Goal: Information Seeking & Learning: Find specific fact

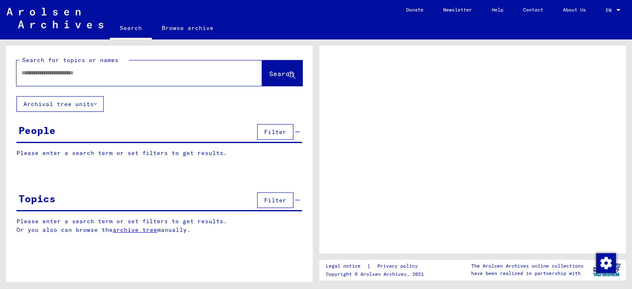
click at [78, 72] on input "text" at bounding box center [131, 73] width 221 height 9
type input "********"
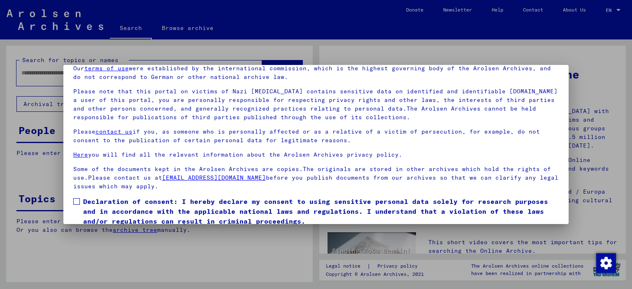
scroll to position [69, 0]
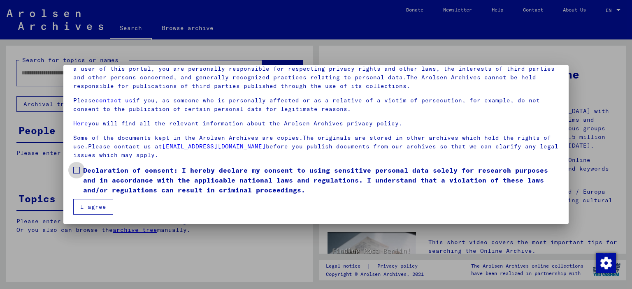
click at [74, 166] on label "Declaration of consent: I hereby declare my consent to using sensitive personal…" at bounding box center [316, 181] width 486 height 30
click at [91, 205] on button "I agree" at bounding box center [93, 207] width 40 height 16
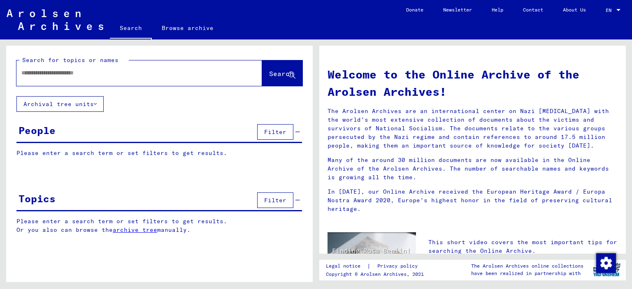
click at [95, 63] on mat-label "Search for topics or names" at bounding box center [70, 59] width 96 height 7
click at [91, 72] on input "text" at bounding box center [129, 73] width 216 height 9
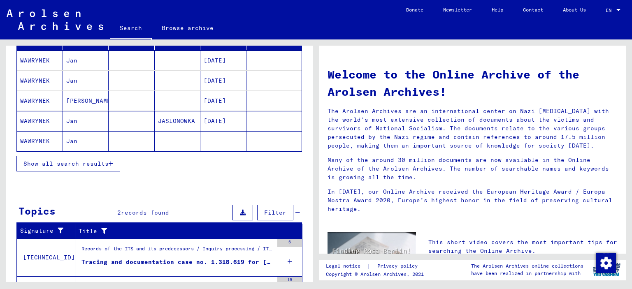
scroll to position [124, 0]
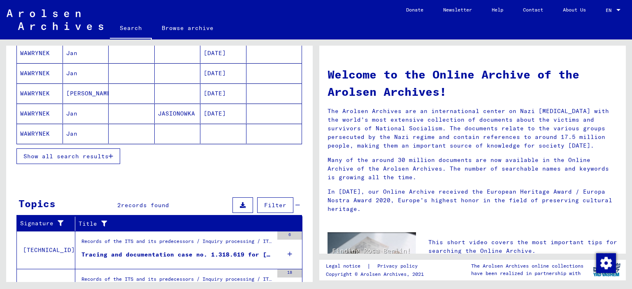
click at [112, 154] on icon "button" at bounding box center [111, 157] width 5 height 6
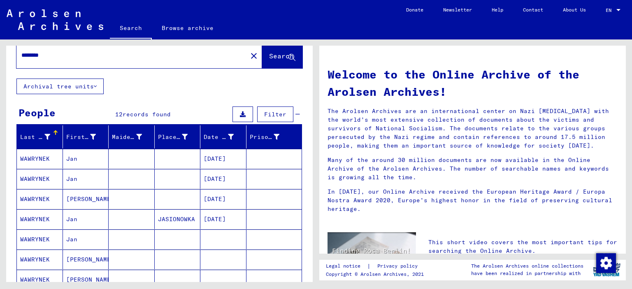
scroll to position [0, 0]
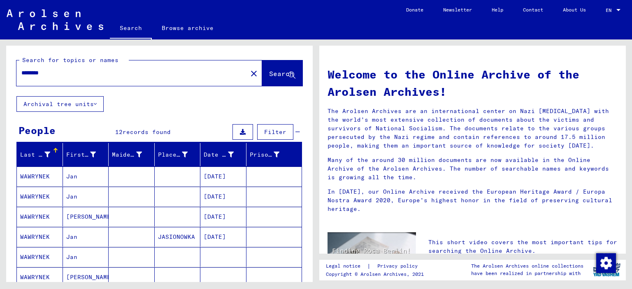
click at [79, 70] on input "********" at bounding box center [129, 73] width 216 height 9
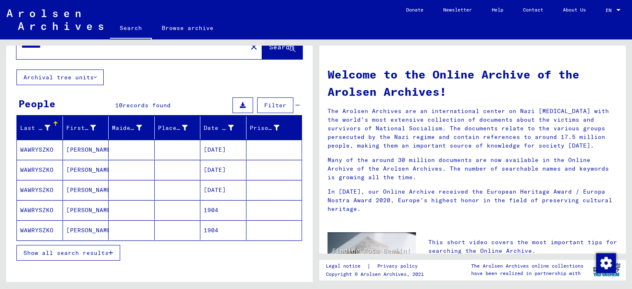
scroll to position [41, 0]
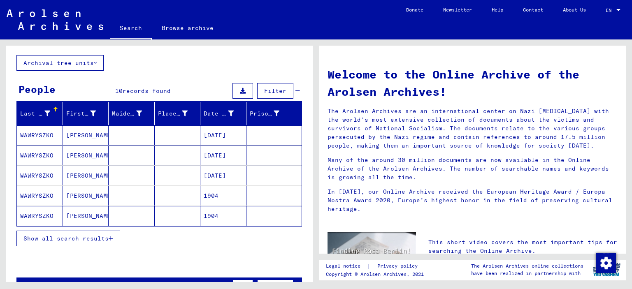
click at [76, 236] on span "Show all search results" at bounding box center [65, 238] width 85 height 7
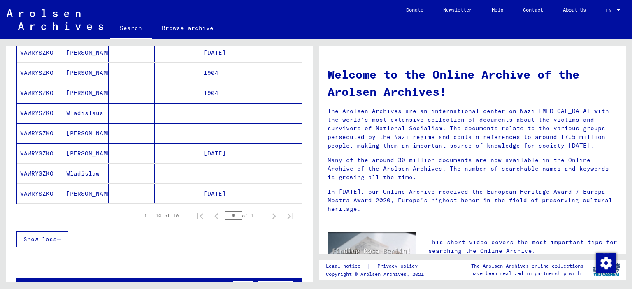
scroll to position [165, 0]
click at [41, 108] on mat-cell "WAWRYSZKO" at bounding box center [40, 113] width 46 height 20
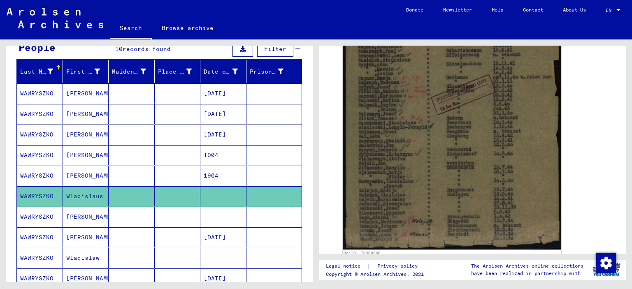
scroll to position [1, 0]
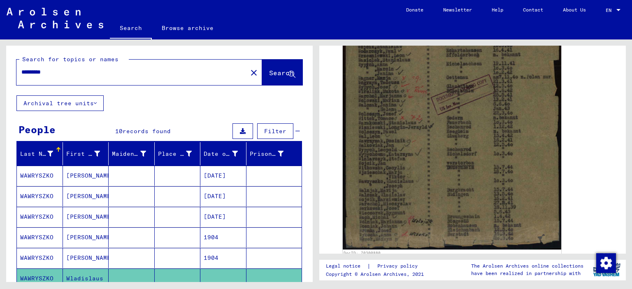
click at [66, 74] on input "*********" at bounding box center [131, 72] width 221 height 9
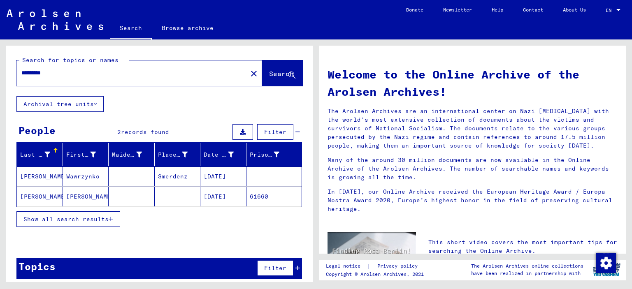
click at [33, 176] on mat-cell "[PERSON_NAME]" at bounding box center [40, 177] width 46 height 20
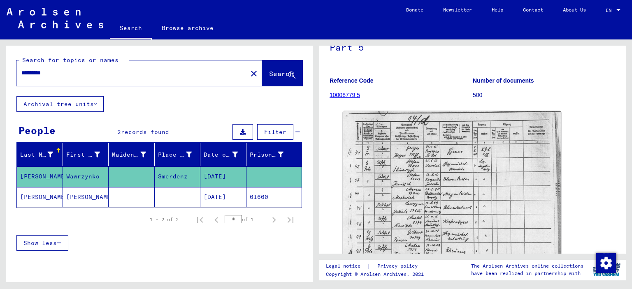
scroll to position [82, 0]
click at [173, 177] on mat-cell "Smerdenz" at bounding box center [178, 177] width 46 height 20
click at [37, 201] on mat-cell "[PERSON_NAME]" at bounding box center [40, 197] width 46 height 20
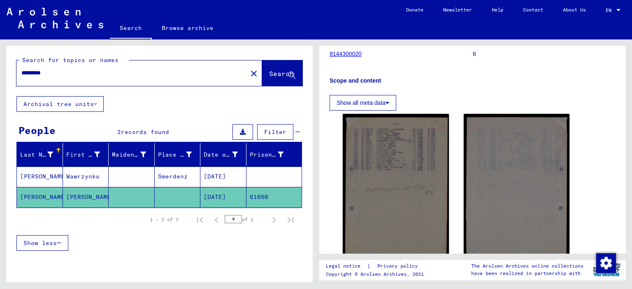
scroll to position [124, 0]
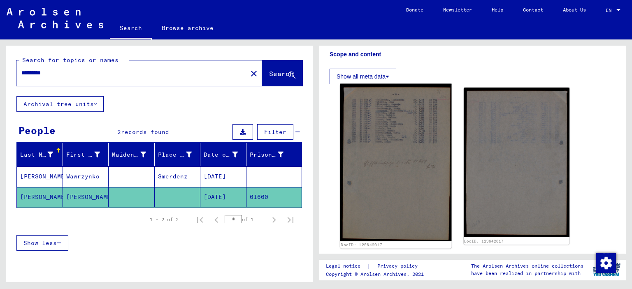
click at [385, 146] on img at bounding box center [396, 163] width 111 height 158
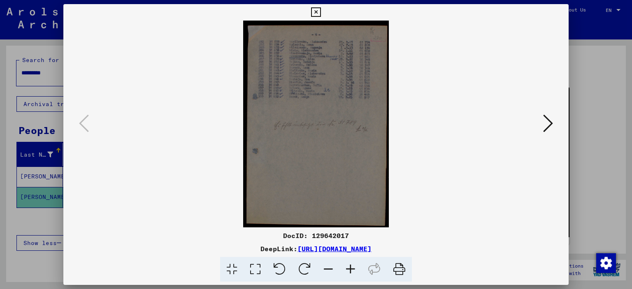
click at [317, 11] on icon at bounding box center [315, 12] width 9 height 10
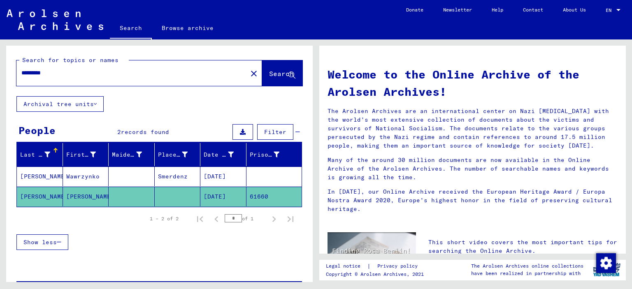
click at [76, 74] on input "*********" at bounding box center [129, 73] width 216 height 9
type input "*"
type input "**********"
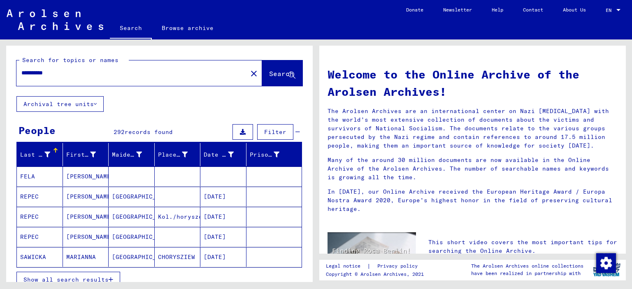
scroll to position [41, 0]
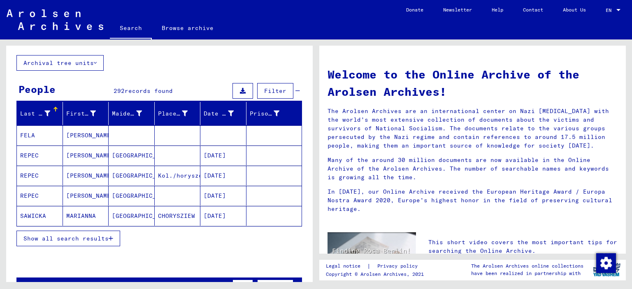
click at [79, 155] on mat-cell "[PERSON_NAME]" at bounding box center [86, 156] width 46 height 20
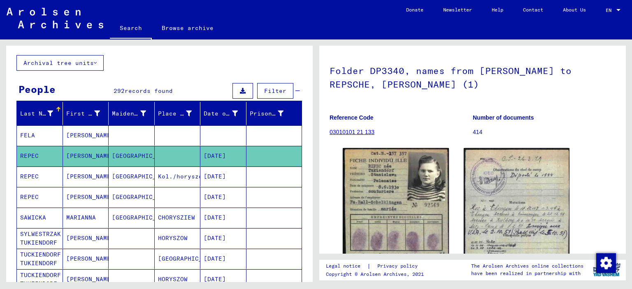
scroll to position [82, 0]
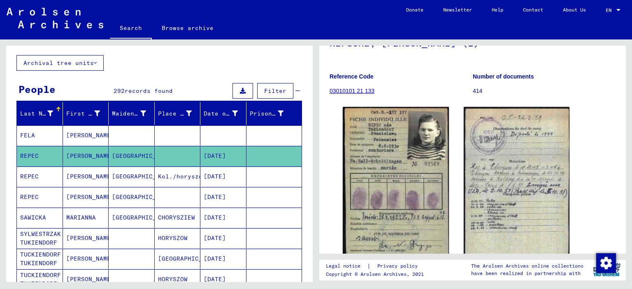
click at [70, 196] on mat-cell "[PERSON_NAME]" at bounding box center [86, 197] width 46 height 20
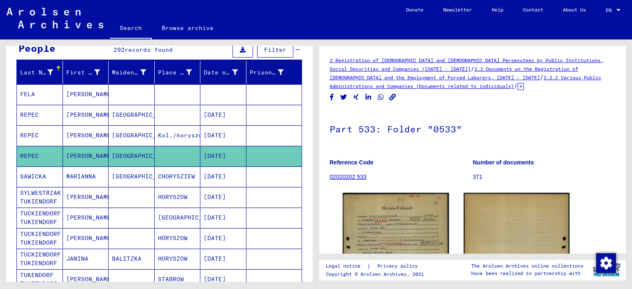
scroll to position [124, 0]
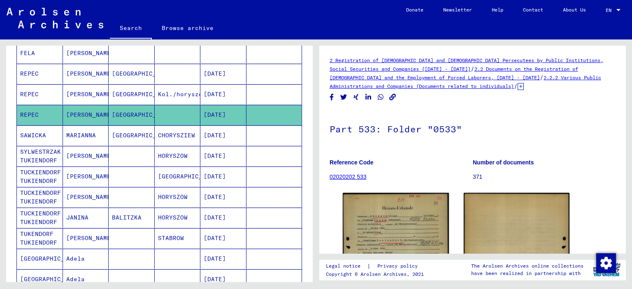
click at [51, 177] on mat-cell "TUCKIENDORF TUKIENDORF" at bounding box center [40, 177] width 46 height 20
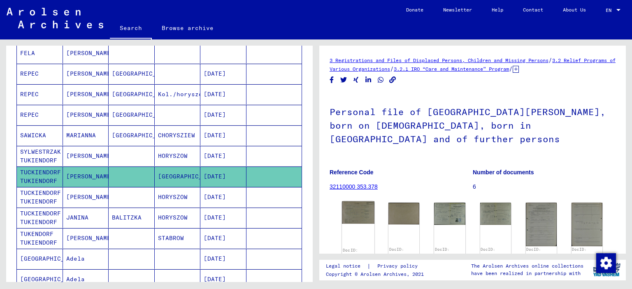
click at [363, 208] on img at bounding box center [358, 213] width 33 height 23
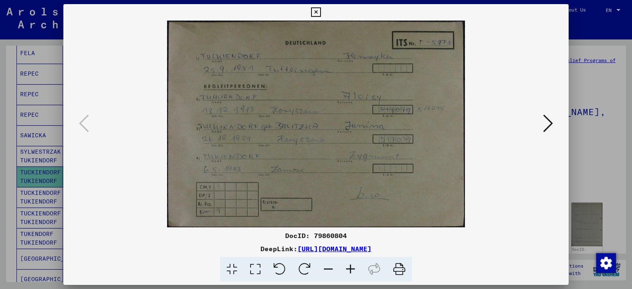
click at [316, 9] on icon at bounding box center [315, 12] width 9 height 10
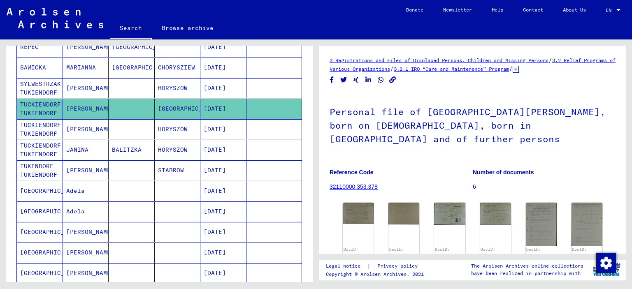
scroll to position [206, 0]
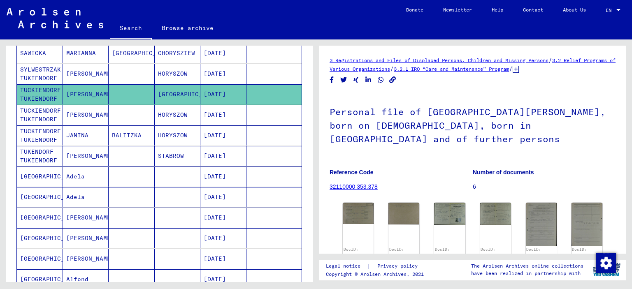
click at [39, 154] on mat-cell "TUKENDORF TUKIENDORF" at bounding box center [40, 156] width 46 height 20
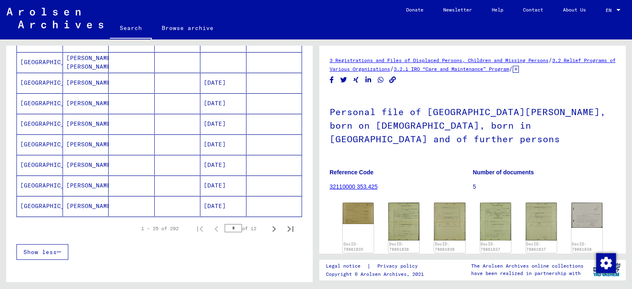
scroll to position [494, 0]
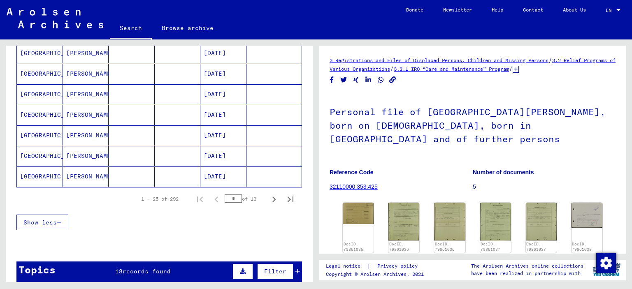
click at [42, 173] on mat-cell "[GEOGRAPHIC_DATA]" at bounding box center [40, 177] width 46 height 20
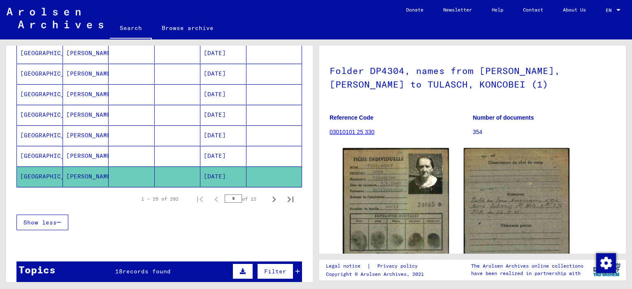
scroll to position [124, 0]
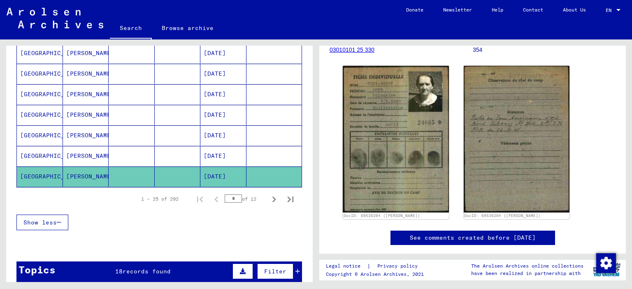
click at [50, 150] on mat-cell "[GEOGRAPHIC_DATA]" at bounding box center [40, 156] width 46 height 20
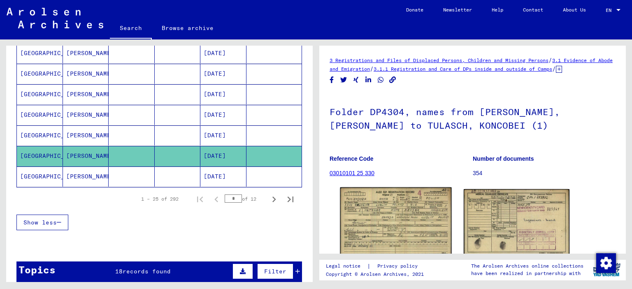
click at [380, 217] on img at bounding box center [396, 223] width 111 height 70
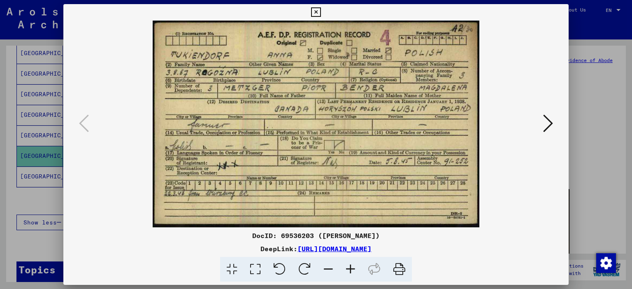
drag, startPoint x: 319, startPoint y: 11, endPoint x: 202, endPoint y: 97, distance: 144.9
click at [318, 11] on icon at bounding box center [315, 12] width 9 height 10
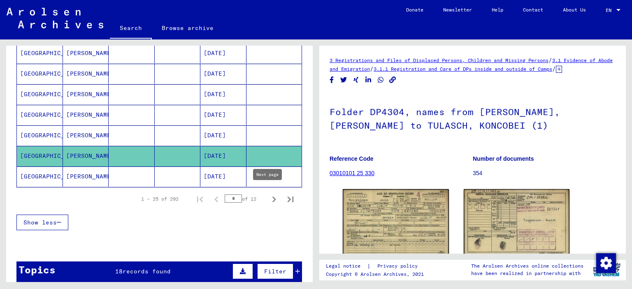
click at [268, 194] on icon "Next page" at bounding box center [274, 200] width 12 height 12
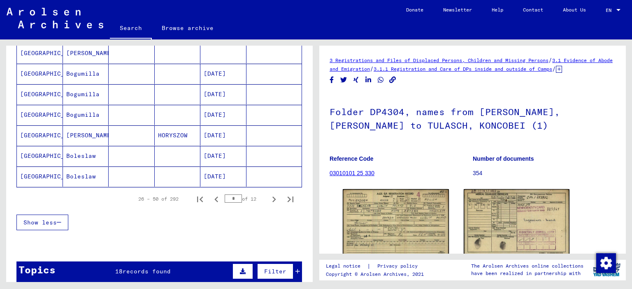
click at [46, 152] on mat-cell "[GEOGRAPHIC_DATA]" at bounding box center [40, 156] width 46 height 20
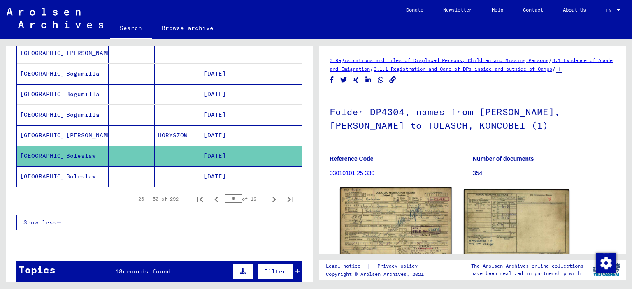
click at [392, 231] on img at bounding box center [396, 223] width 111 height 70
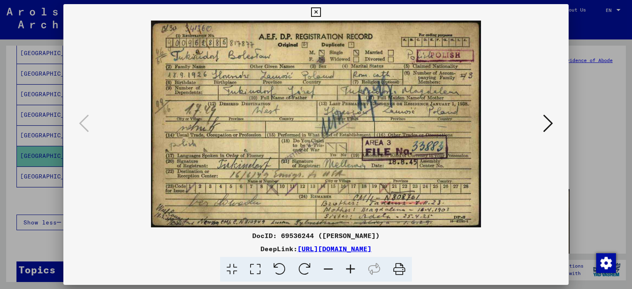
drag, startPoint x: 317, startPoint y: 11, endPoint x: 305, endPoint y: 19, distance: 14.7
click at [316, 11] on icon at bounding box center [315, 12] width 9 height 10
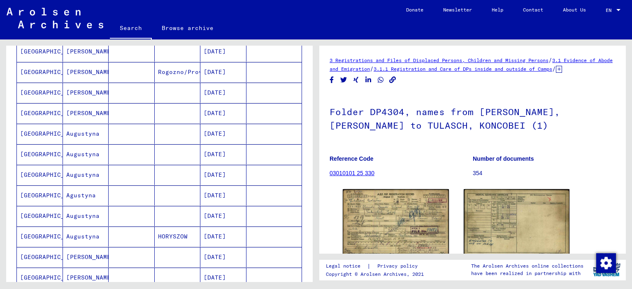
scroll to position [124, 0]
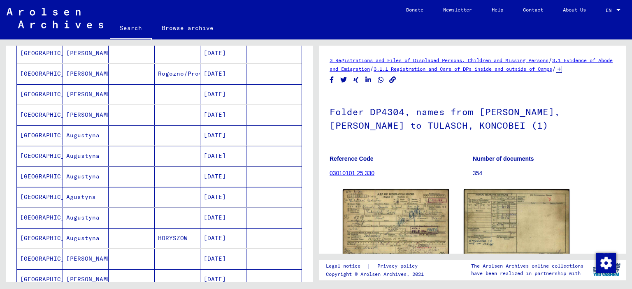
click at [39, 90] on mat-cell "[GEOGRAPHIC_DATA]" at bounding box center [40, 94] width 46 height 20
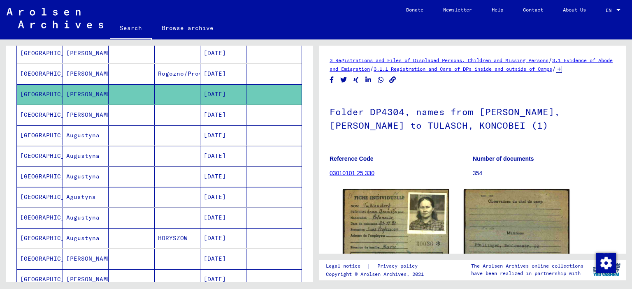
click at [32, 113] on mat-cell "[GEOGRAPHIC_DATA]" at bounding box center [40, 115] width 46 height 20
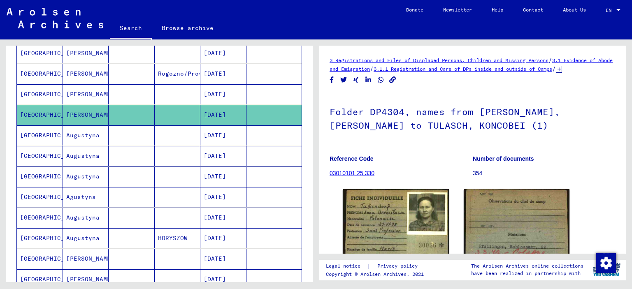
click at [35, 136] on mat-cell "[GEOGRAPHIC_DATA]" at bounding box center [40, 136] width 46 height 20
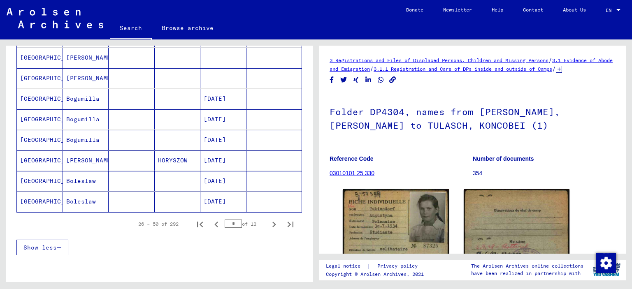
scroll to position [576, 0]
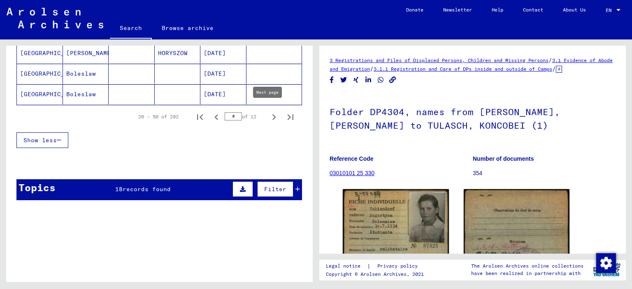
click at [268, 112] on icon "Next page" at bounding box center [274, 118] width 12 height 12
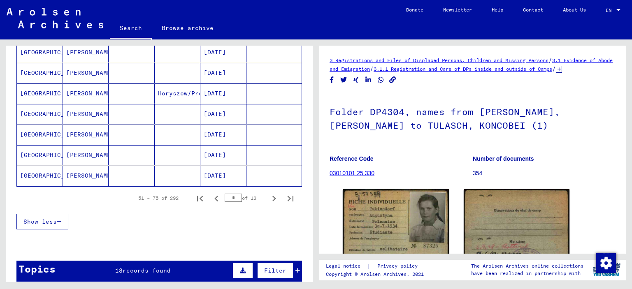
scroll to position [535, 0]
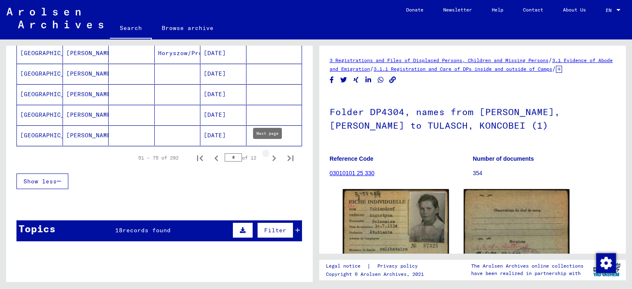
click at [268, 153] on icon "Next page" at bounding box center [274, 159] width 12 height 12
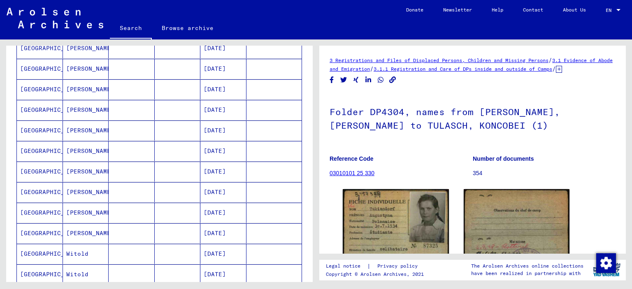
scroll to position [371, 0]
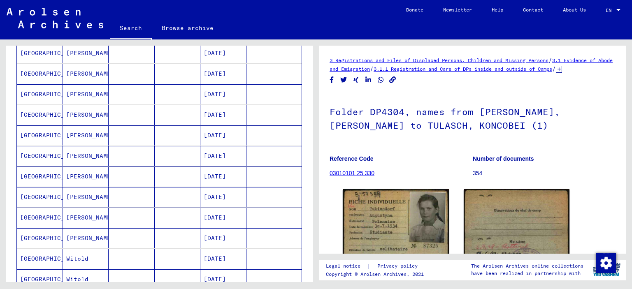
click at [48, 192] on mat-cell "[GEOGRAPHIC_DATA]" at bounding box center [40, 197] width 46 height 20
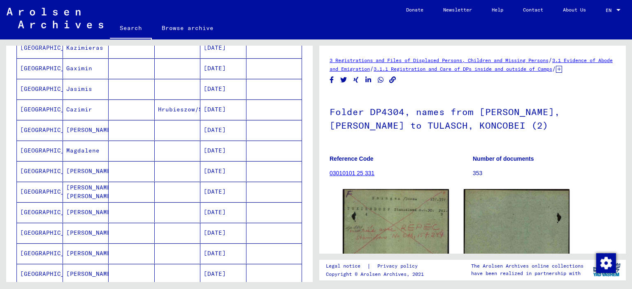
scroll to position [206, 0]
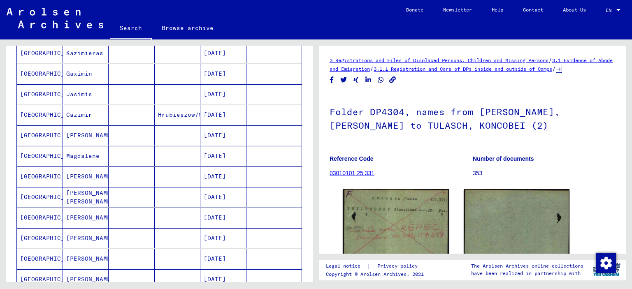
click at [49, 112] on mat-cell "[GEOGRAPHIC_DATA]" at bounding box center [40, 115] width 46 height 20
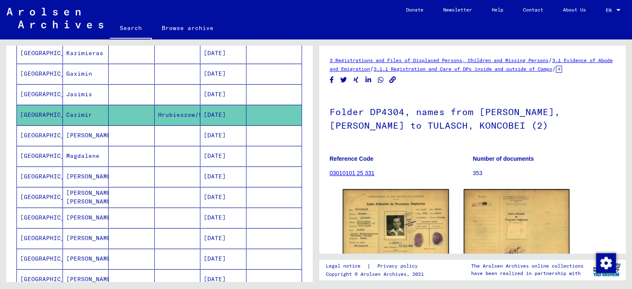
scroll to position [41, 0]
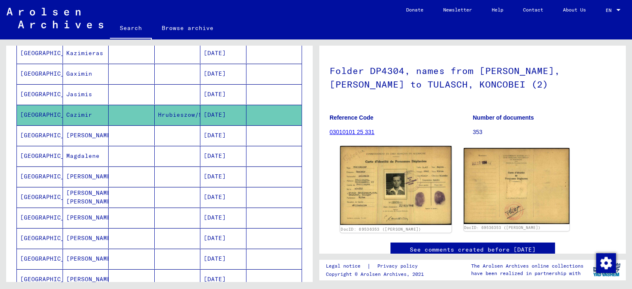
click at [371, 203] on img at bounding box center [396, 185] width 111 height 79
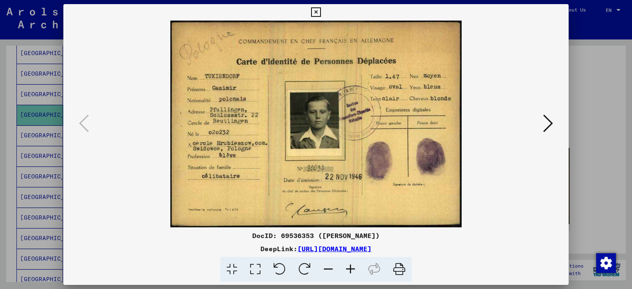
click at [313, 11] on icon at bounding box center [315, 12] width 9 height 10
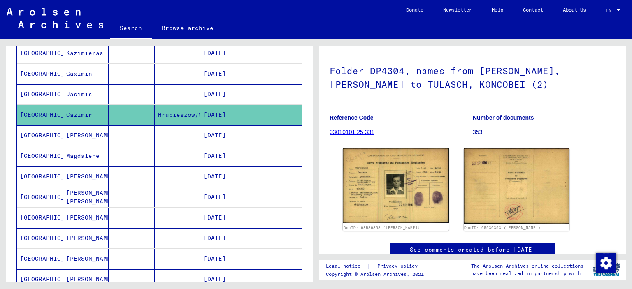
click at [36, 131] on mat-cell "[GEOGRAPHIC_DATA]" at bounding box center [40, 136] width 46 height 20
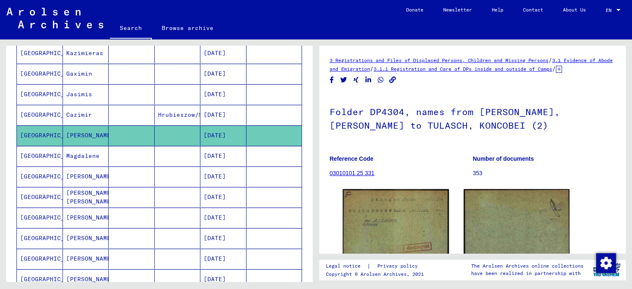
click at [185, 105] on mat-cell "Hrubieszow/Swidowce" at bounding box center [178, 115] width 46 height 20
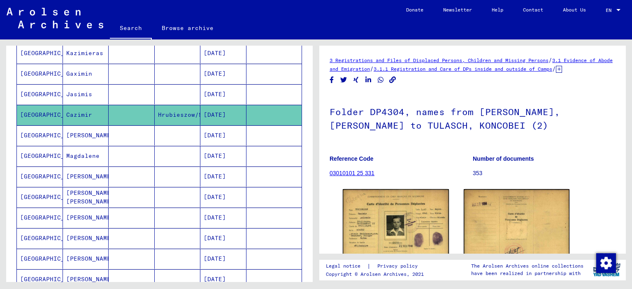
click at [90, 85] on mat-cell "Jasimis" at bounding box center [86, 94] width 46 height 20
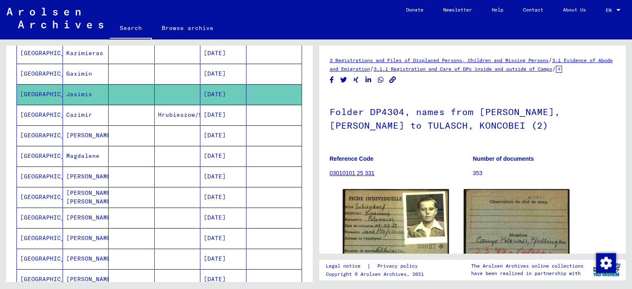
click at [92, 75] on mat-cell "Gaximin" at bounding box center [86, 74] width 46 height 20
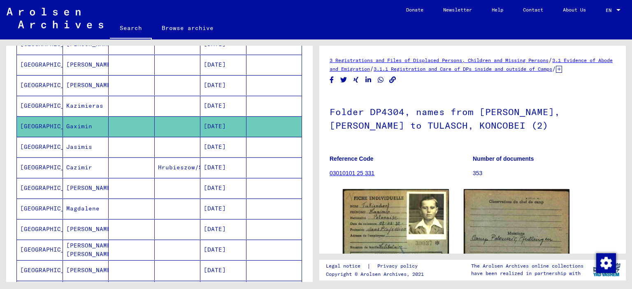
scroll to position [124, 0]
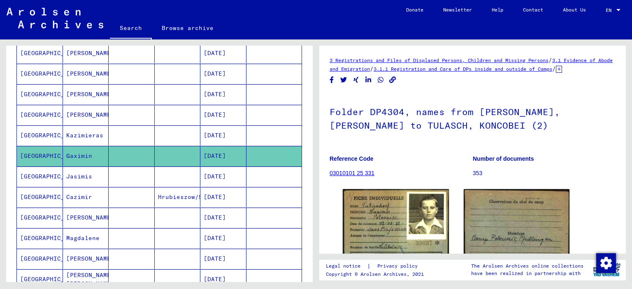
click at [81, 135] on mat-cell "Kazimieras" at bounding box center [86, 136] width 46 height 20
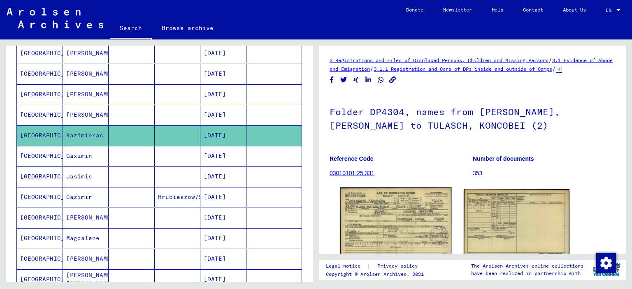
click at [388, 227] on img at bounding box center [396, 223] width 111 height 70
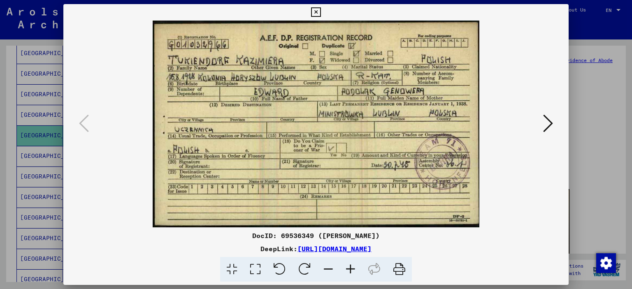
click at [315, 11] on icon at bounding box center [315, 12] width 9 height 10
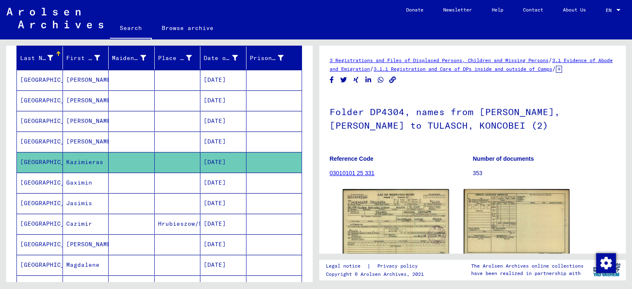
scroll to position [82, 0]
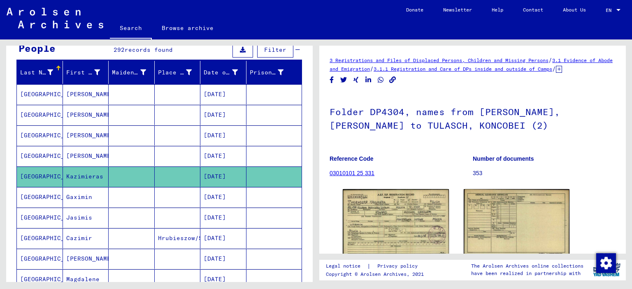
click at [41, 111] on mat-cell "[GEOGRAPHIC_DATA]" at bounding box center [40, 115] width 46 height 20
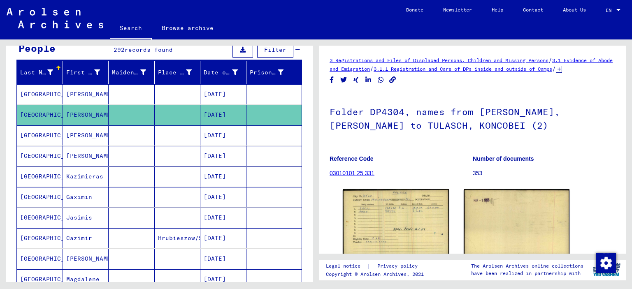
click at [40, 91] on mat-cell "[GEOGRAPHIC_DATA]" at bounding box center [40, 94] width 46 height 20
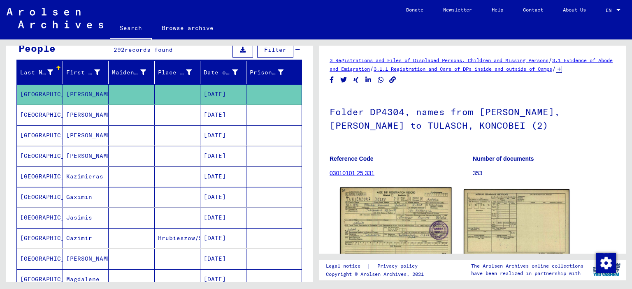
click at [384, 234] on img at bounding box center [396, 223] width 111 height 70
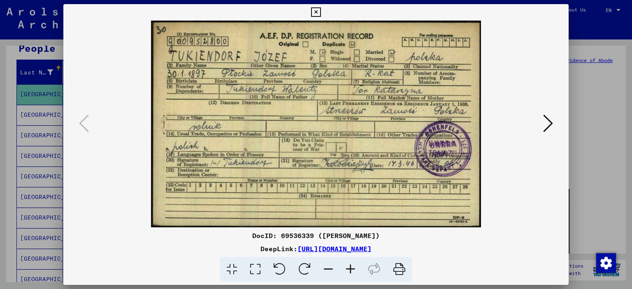
click at [317, 11] on icon at bounding box center [315, 12] width 9 height 10
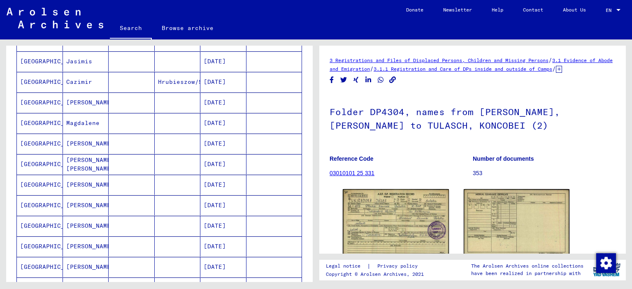
scroll to position [288, 0]
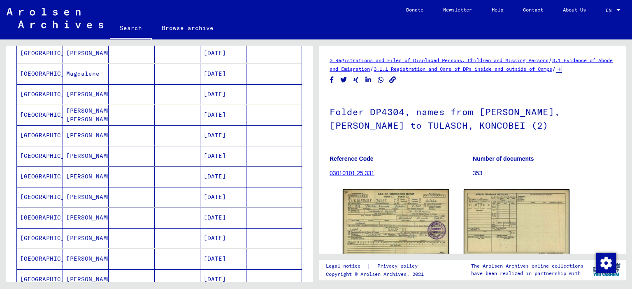
click at [35, 148] on mat-cell "[GEOGRAPHIC_DATA]" at bounding box center [40, 156] width 46 height 20
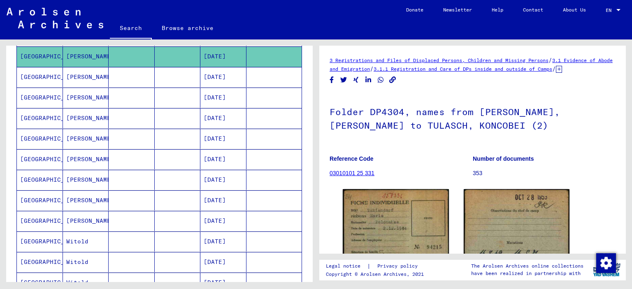
scroll to position [412, 0]
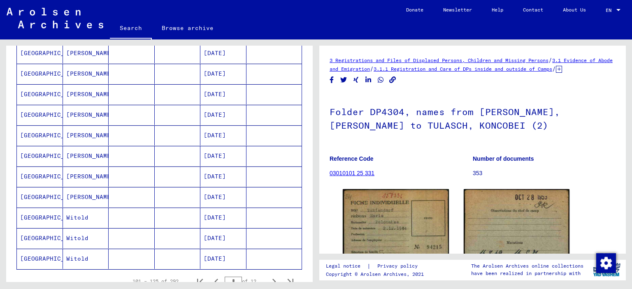
click at [46, 151] on mat-cell "[GEOGRAPHIC_DATA]" at bounding box center [40, 156] width 46 height 20
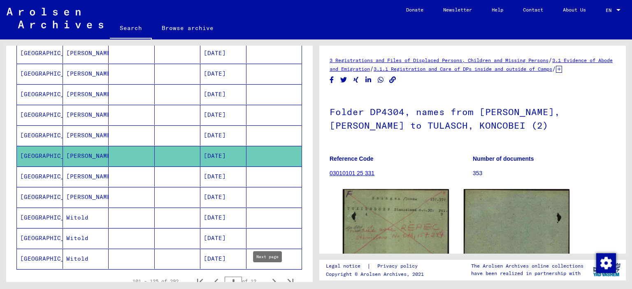
click at [268, 278] on icon "Next page" at bounding box center [274, 282] width 12 height 12
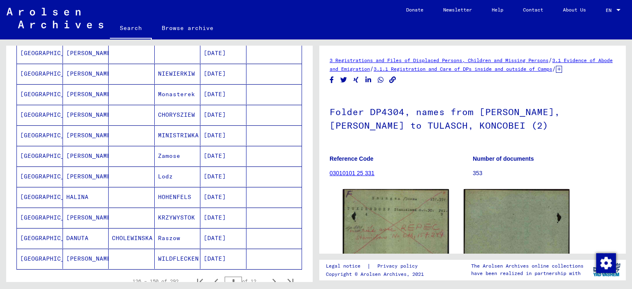
click at [41, 210] on mat-cell "[GEOGRAPHIC_DATA]" at bounding box center [40, 218] width 46 height 20
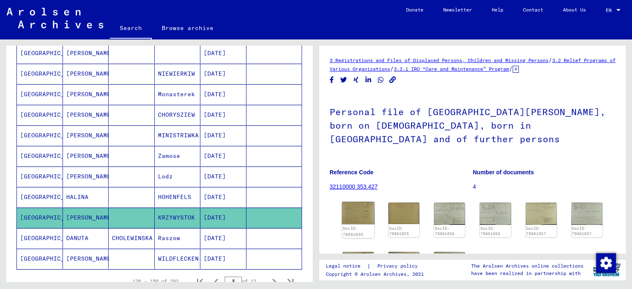
click at [363, 210] on img at bounding box center [358, 213] width 33 height 23
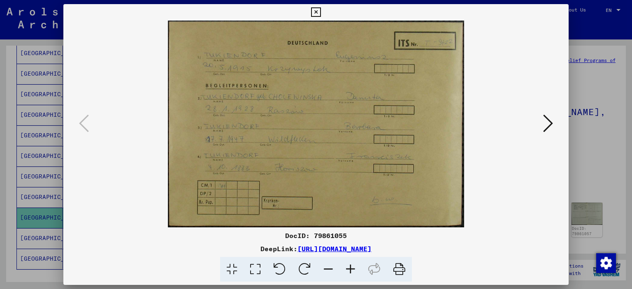
click at [318, 12] on icon at bounding box center [315, 12] width 9 height 10
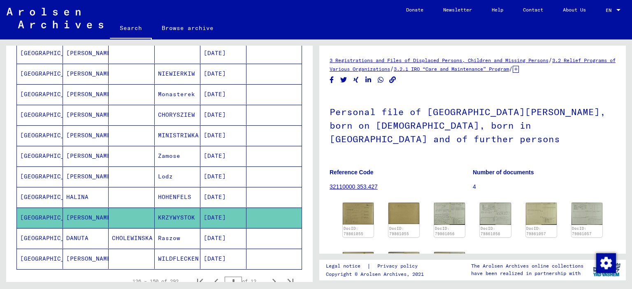
click at [48, 197] on mat-cell "[GEOGRAPHIC_DATA]" at bounding box center [40, 197] width 46 height 20
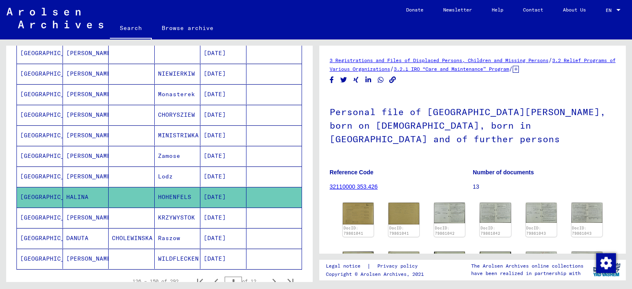
scroll to position [494, 0]
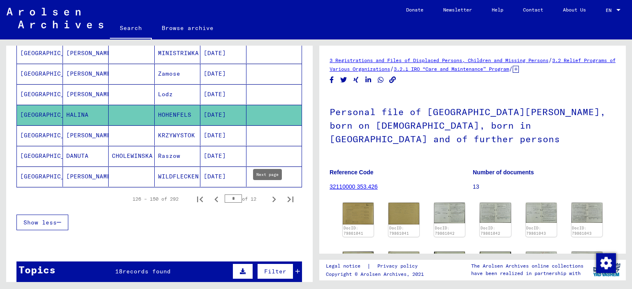
click at [268, 194] on icon "Next page" at bounding box center [274, 200] width 12 height 12
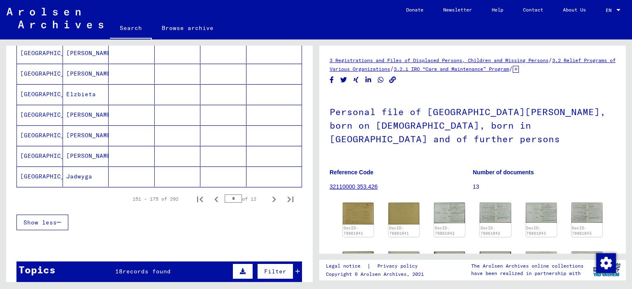
scroll to position [576, 0]
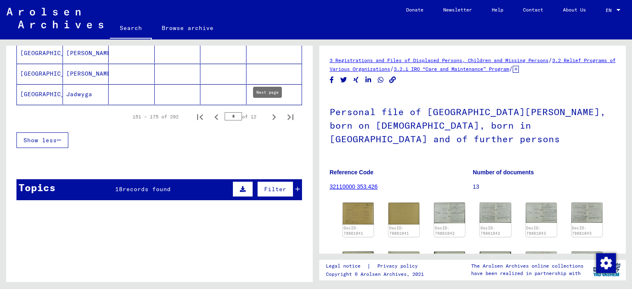
click at [269, 113] on icon "Next page" at bounding box center [274, 118] width 12 height 12
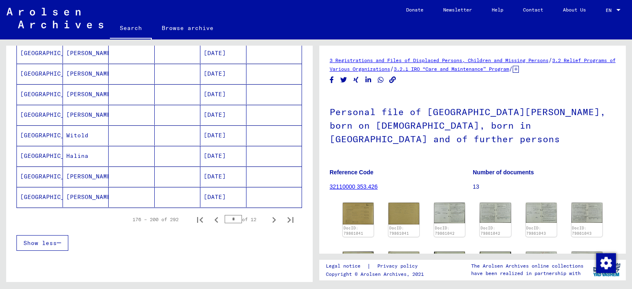
scroll to position [535, 0]
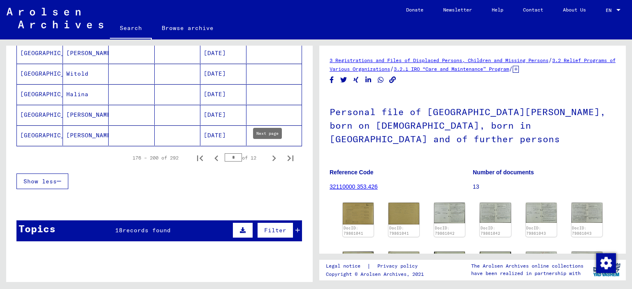
click at [268, 155] on icon "Next page" at bounding box center [274, 159] width 12 height 12
click at [268, 153] on icon "Next page" at bounding box center [274, 159] width 12 height 12
click at [269, 154] on icon "Next page" at bounding box center [274, 159] width 12 height 12
click at [43, 107] on mat-cell "[GEOGRAPHIC_DATA]" at bounding box center [40, 115] width 46 height 20
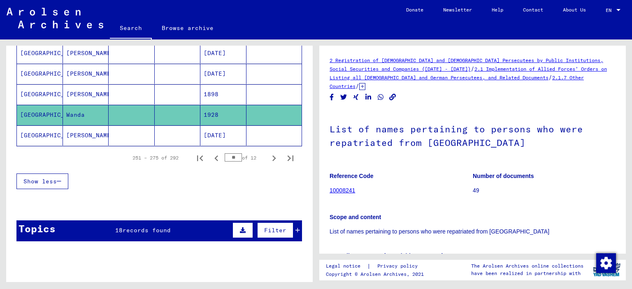
click at [37, 128] on mat-cell "[GEOGRAPHIC_DATA]" at bounding box center [40, 136] width 46 height 20
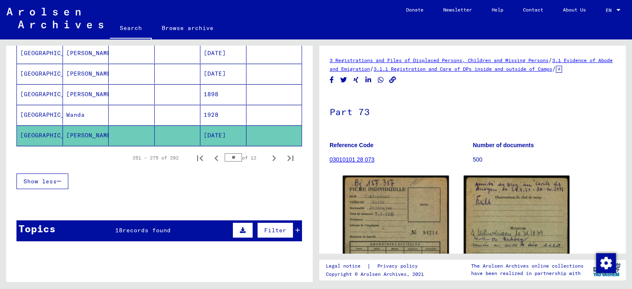
click at [42, 115] on mat-cell "[GEOGRAPHIC_DATA]" at bounding box center [40, 115] width 46 height 20
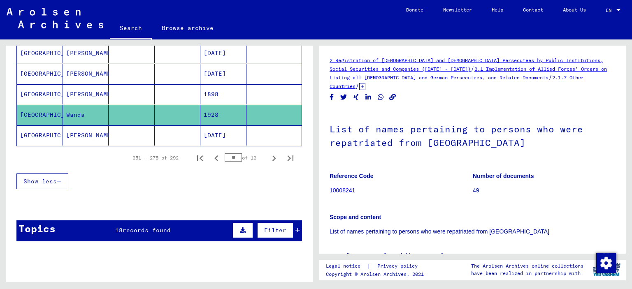
click at [43, 84] on mat-cell "[GEOGRAPHIC_DATA]" at bounding box center [40, 94] width 46 height 20
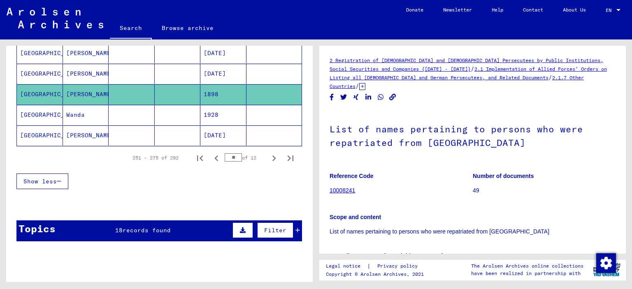
scroll to position [494, 0]
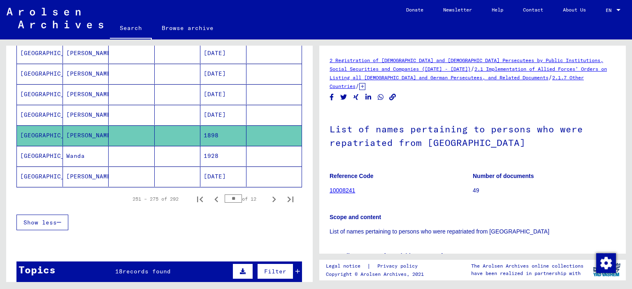
click at [39, 112] on mat-cell "[GEOGRAPHIC_DATA]" at bounding box center [40, 115] width 46 height 20
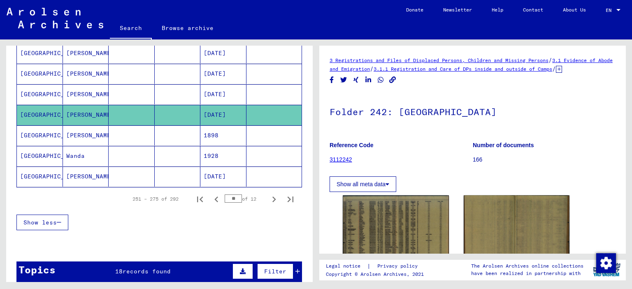
click at [37, 126] on mat-cell "[GEOGRAPHIC_DATA]" at bounding box center [40, 136] width 46 height 20
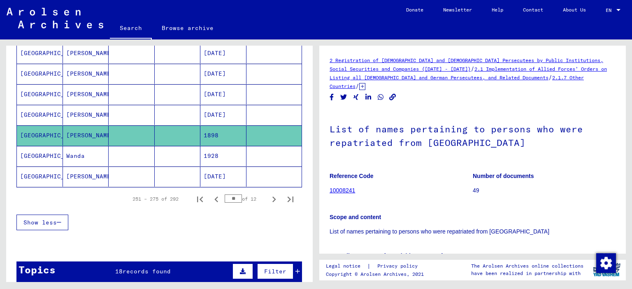
click at [34, 151] on mat-cell "[GEOGRAPHIC_DATA]" at bounding box center [40, 156] width 46 height 20
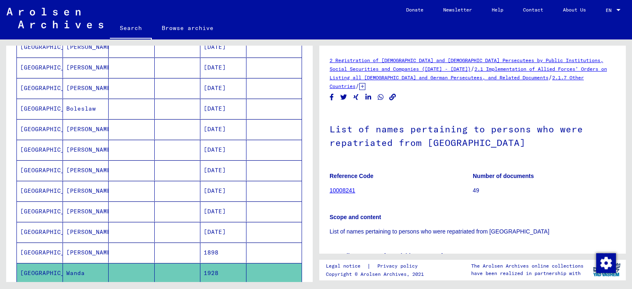
scroll to position [371, 0]
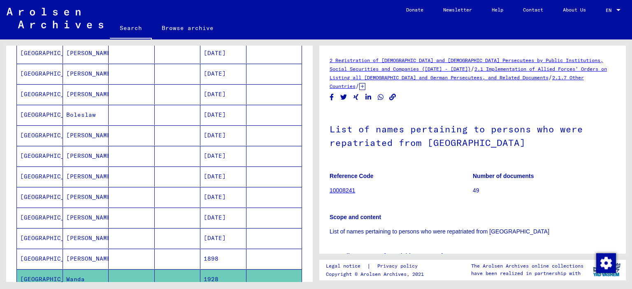
click at [46, 87] on mat-cell "[GEOGRAPHIC_DATA]" at bounding box center [40, 94] width 46 height 20
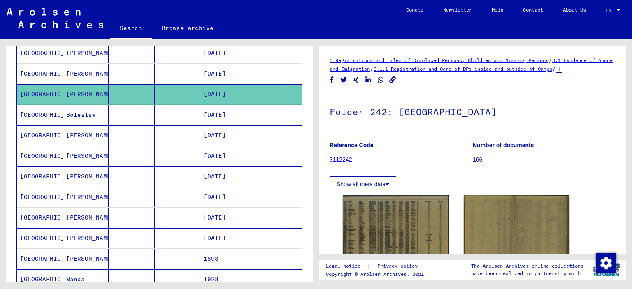
scroll to position [576, 0]
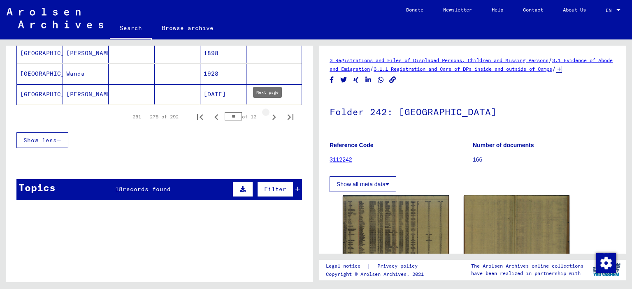
click at [272, 112] on icon "Next page" at bounding box center [274, 118] width 12 height 12
type input "**"
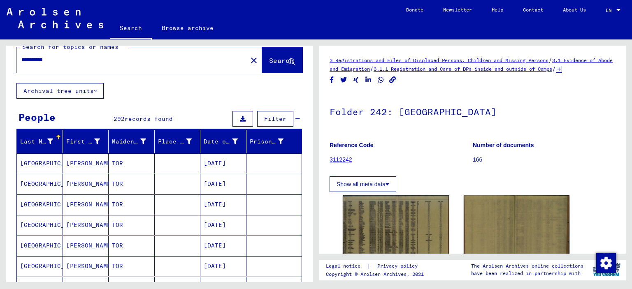
scroll to position [12, 0]
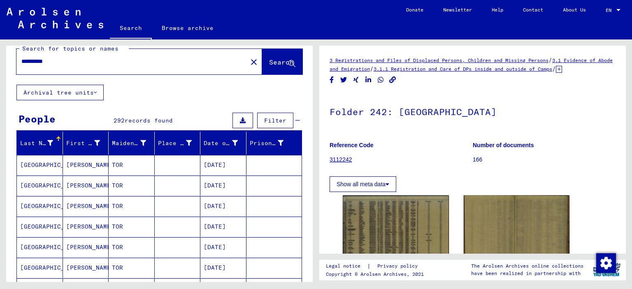
drag, startPoint x: 77, startPoint y: 54, endPoint x: 6, endPoint y: 62, distance: 72.1
click at [6, 62] on div "**********" at bounding box center [159, 59] width 307 height 51
drag, startPoint x: 63, startPoint y: 61, endPoint x: 10, endPoint y: 64, distance: 53.2
click at [10, 64] on div "**********" at bounding box center [159, 59] width 307 height 51
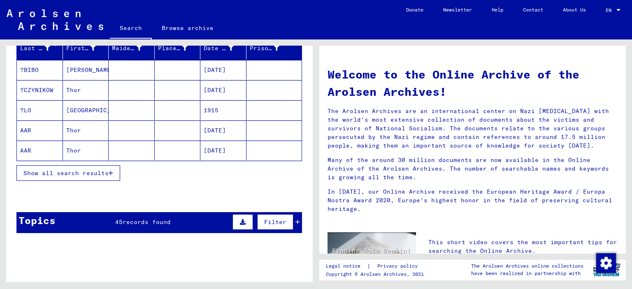
scroll to position [124, 0]
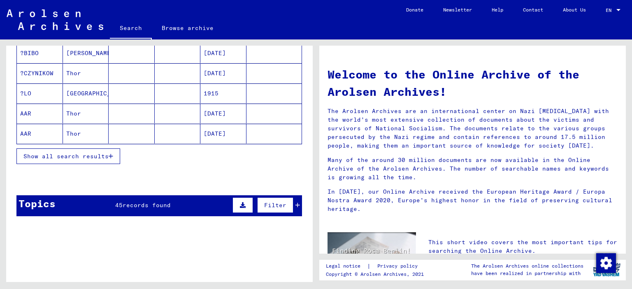
click at [95, 149] on button "Show all search results" at bounding box center [68, 157] width 104 height 16
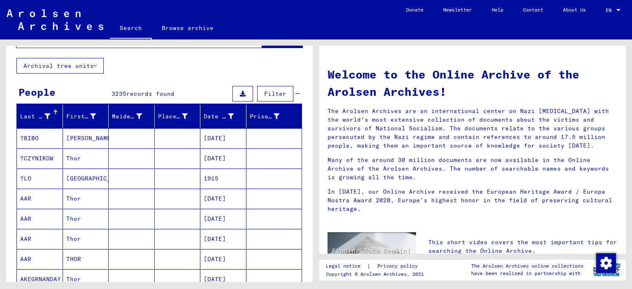
scroll to position [0, 0]
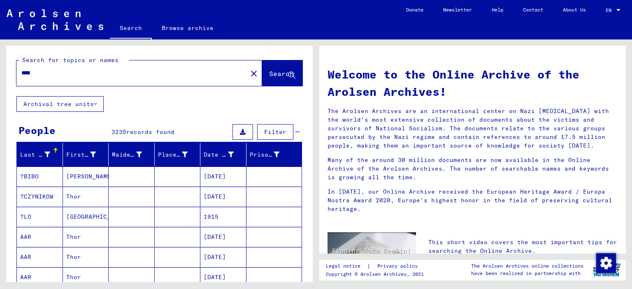
drag, startPoint x: 44, startPoint y: 78, endPoint x: 15, endPoint y: 72, distance: 30.3
click at [15, 72] on div "Search for topics or names **** close Search" at bounding box center [159, 71] width 307 height 51
click at [73, 75] on input "****" at bounding box center [129, 73] width 216 height 9
drag, startPoint x: 72, startPoint y: 76, endPoint x: 21, endPoint y: 67, distance: 51.9
click at [21, 67] on div "****" at bounding box center [126, 73] width 221 height 19
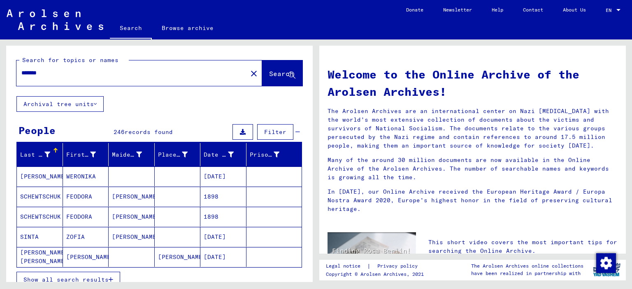
drag, startPoint x: 54, startPoint y: 75, endPoint x: 9, endPoint y: 66, distance: 45.7
click at [9, 66] on div "Search for topics or names ******* close Search" at bounding box center [159, 71] width 307 height 51
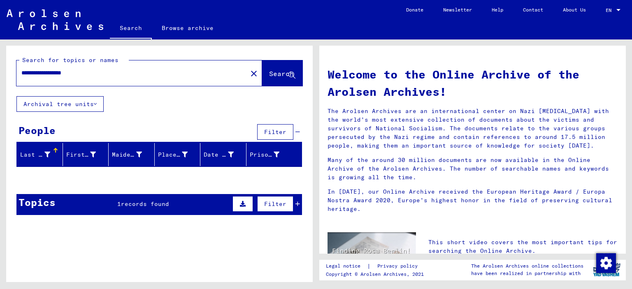
click at [296, 203] on icon at bounding box center [298, 204] width 5 height 6
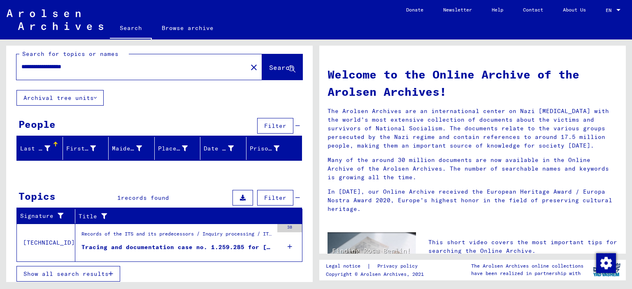
scroll to position [8, 0]
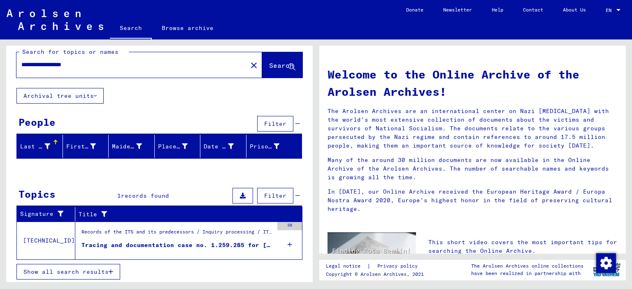
click at [203, 233] on div "Records of the ITS and its predecessors / Inquiry processing / ITS case files a…" at bounding box center [178, 235] width 192 height 12
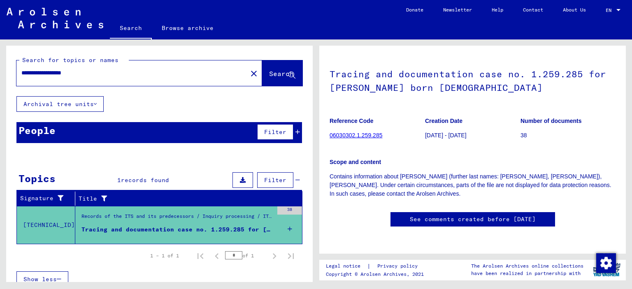
drag, startPoint x: 51, startPoint y: 73, endPoint x: 117, endPoint y: 63, distance: 66.2
click at [117, 63] on div "**********" at bounding box center [159, 71] width 286 height 30
type input "********"
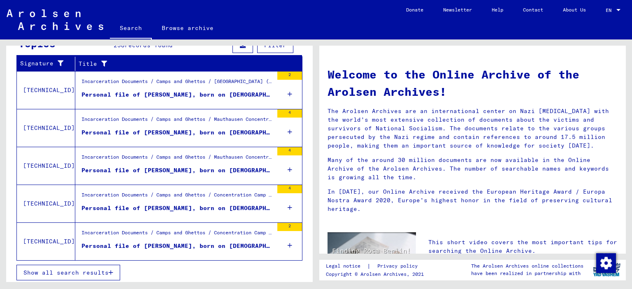
scroll to position [135, 0]
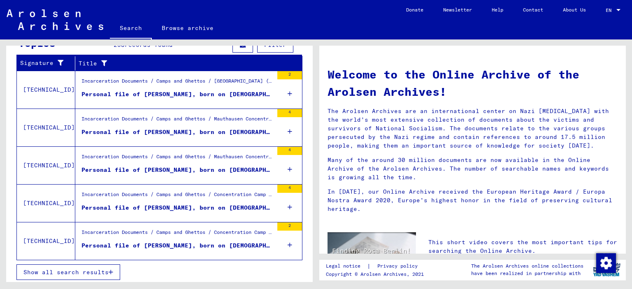
click at [111, 272] on icon "button" at bounding box center [111, 273] width 5 height 6
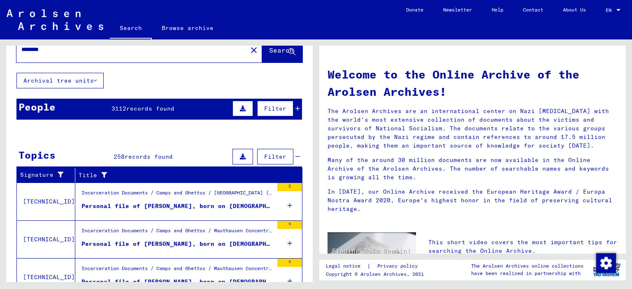
scroll to position [0, 0]
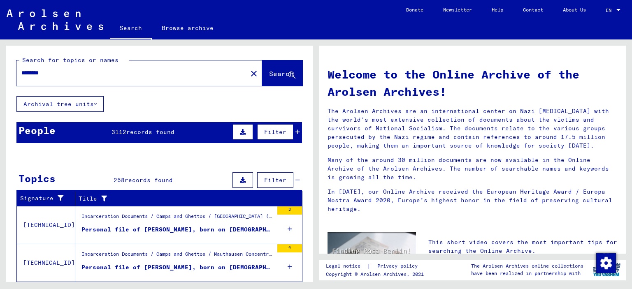
click at [49, 130] on div "People" at bounding box center [37, 130] width 37 height 15
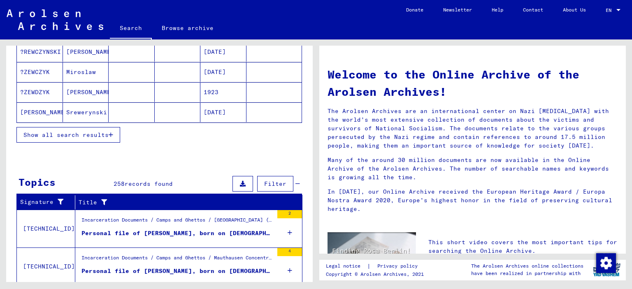
scroll to position [41, 0]
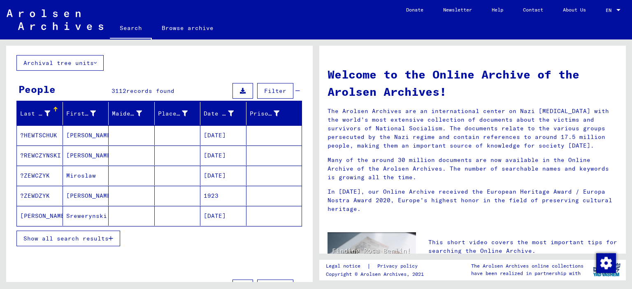
click at [105, 236] on span "Show all search results" at bounding box center [65, 238] width 85 height 7
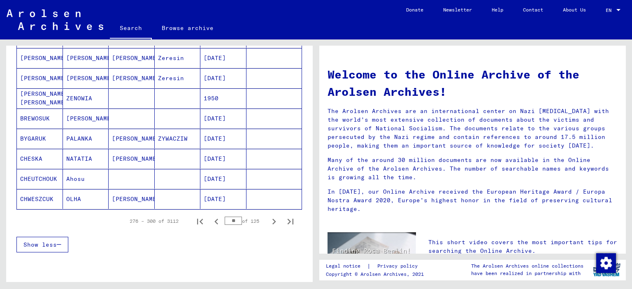
scroll to position [494, 0]
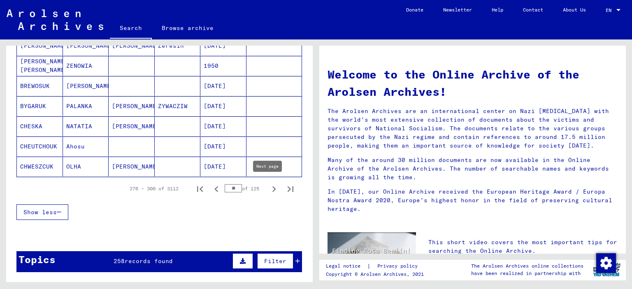
click at [268, 186] on icon "Next page" at bounding box center [274, 190] width 12 height 12
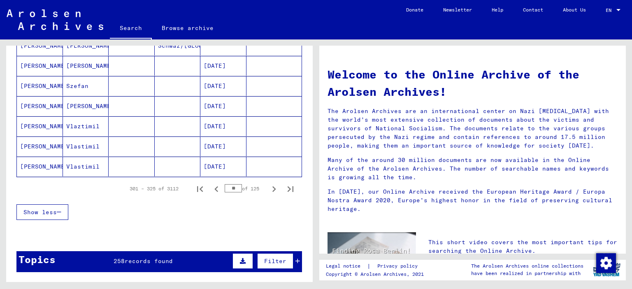
click at [268, 186] on icon "Next page" at bounding box center [274, 190] width 12 height 12
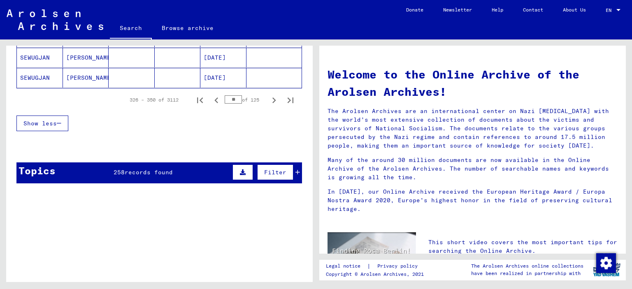
scroll to position [535, 0]
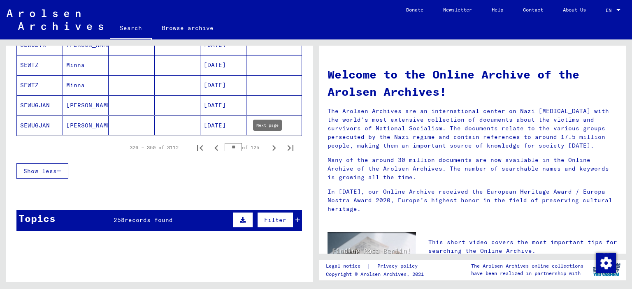
click at [268, 142] on icon "Next page" at bounding box center [274, 148] width 12 height 12
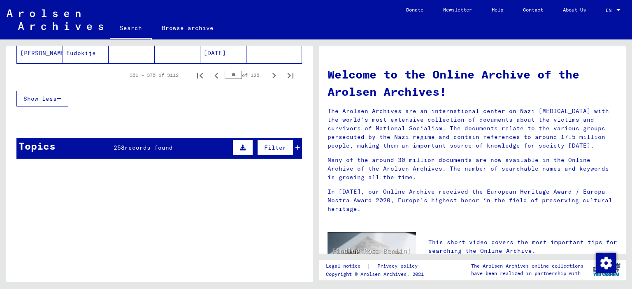
scroll to position [618, 0]
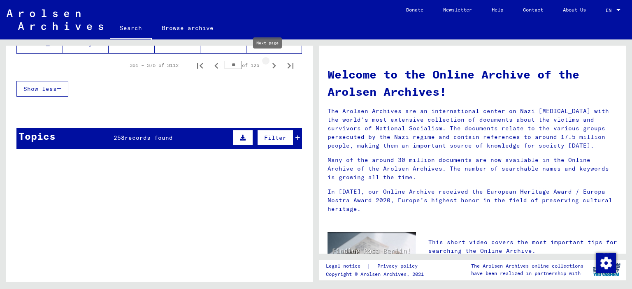
click at [273, 65] on icon "Next page" at bounding box center [275, 66] width 4 height 6
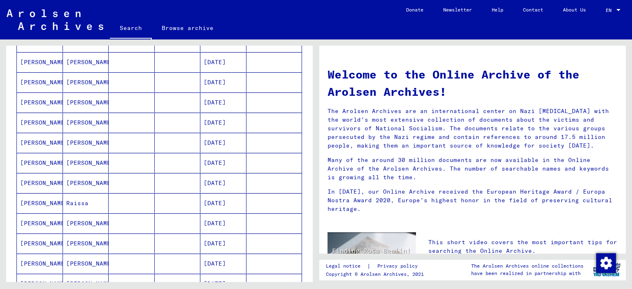
scroll to position [453, 0]
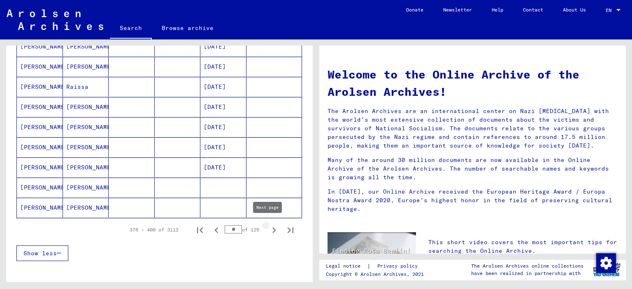
click at [273, 228] on icon "Next page" at bounding box center [275, 231] width 4 height 6
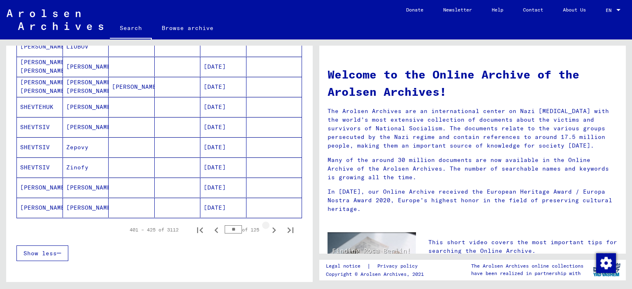
click at [273, 228] on icon "Next page" at bounding box center [275, 231] width 4 height 6
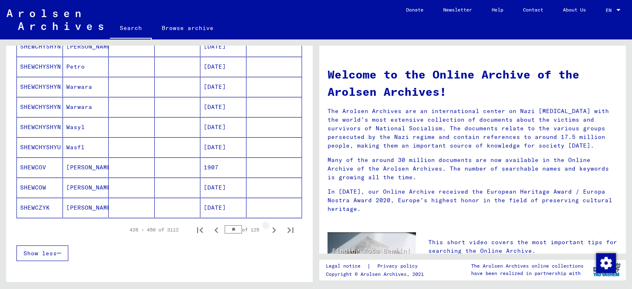
click at [273, 228] on icon "Next page" at bounding box center [275, 231] width 4 height 6
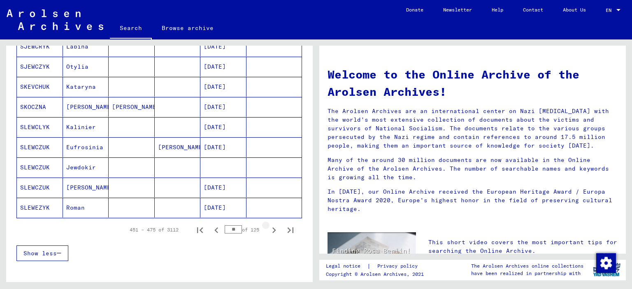
click at [273, 228] on icon "Next page" at bounding box center [275, 231] width 4 height 6
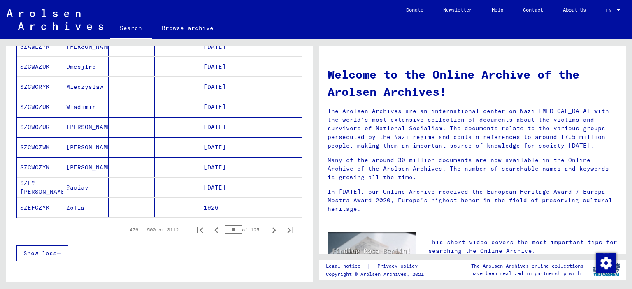
click at [273, 228] on icon "Next page" at bounding box center [275, 231] width 4 height 6
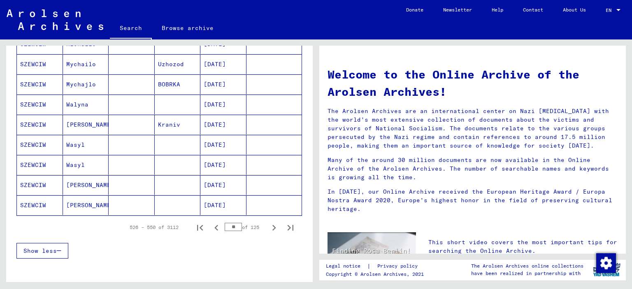
scroll to position [494, 0]
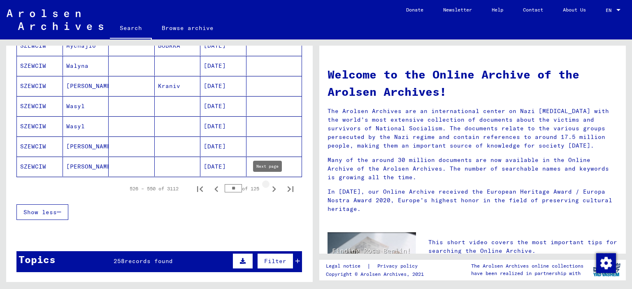
click at [270, 188] on icon "Next page" at bounding box center [274, 190] width 12 height 12
type input "**"
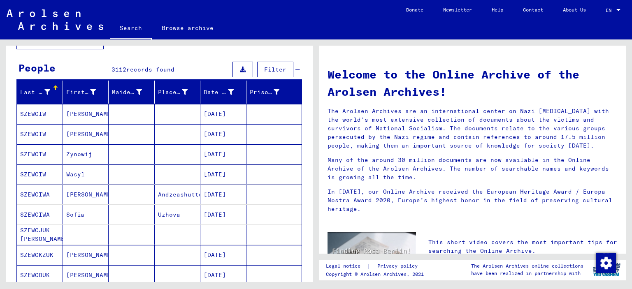
scroll to position [0, 0]
